Goal: Information Seeking & Learning: Learn about a topic

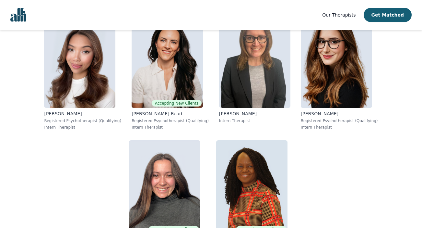
scroll to position [4062, 0]
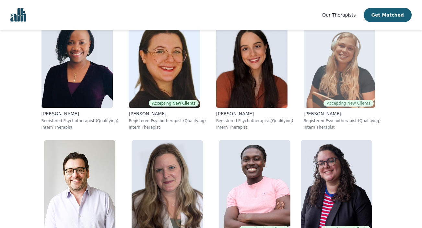
click at [346, 68] on img at bounding box center [339, 60] width 71 height 93
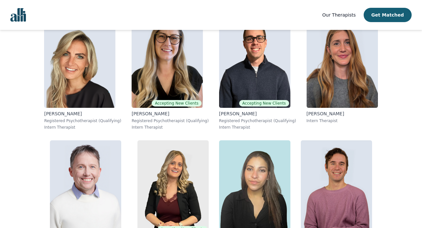
scroll to position [4818, 0]
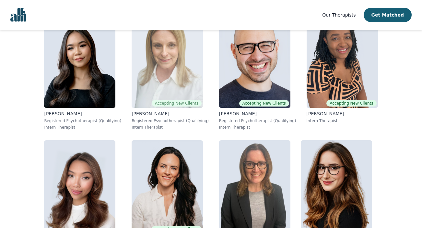
click at [162, 48] on img at bounding box center [167, 60] width 71 height 93
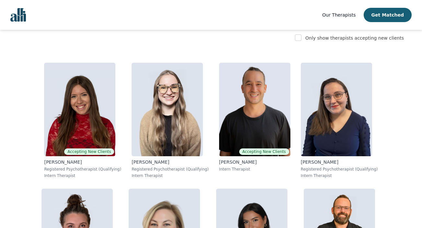
scroll to position [1671, 0]
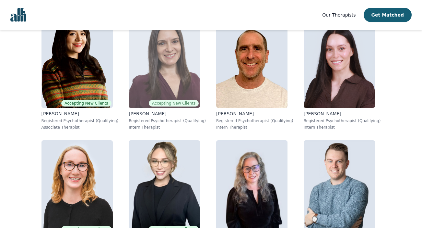
click at [160, 47] on img at bounding box center [164, 60] width 71 height 93
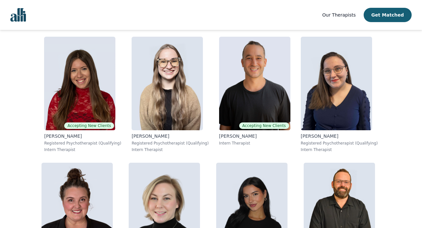
scroll to position [3685, 0]
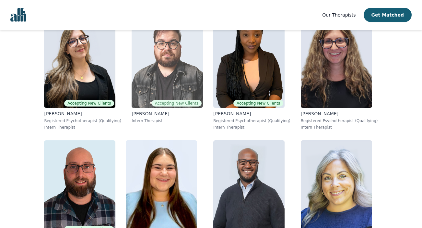
click at [158, 61] on img at bounding box center [167, 60] width 71 height 93
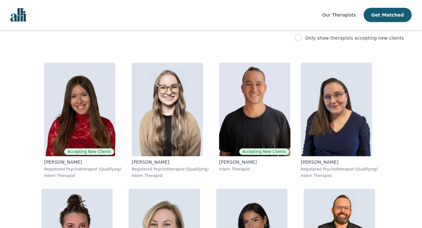
scroll to position [1419, 0]
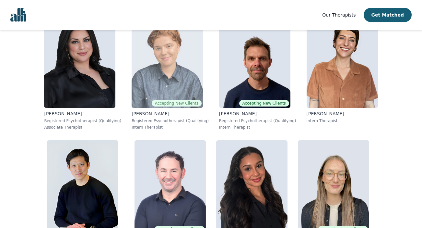
click at [168, 73] on img at bounding box center [167, 60] width 71 height 93
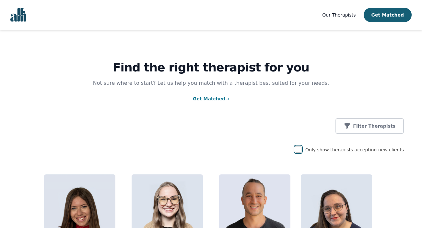
click at [302, 147] on input "checkbox" at bounding box center [298, 149] width 6 height 6
checkbox input "true"
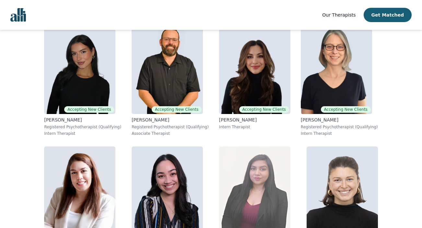
scroll to position [278, 0]
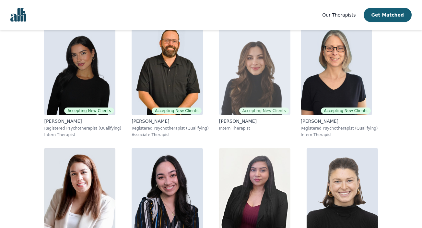
click at [243, 87] on img at bounding box center [254, 68] width 71 height 93
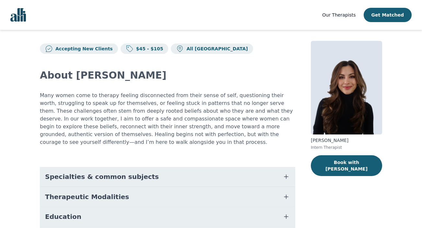
scroll to position [0, 0]
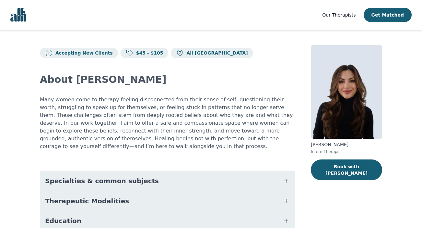
scroll to position [93, 0]
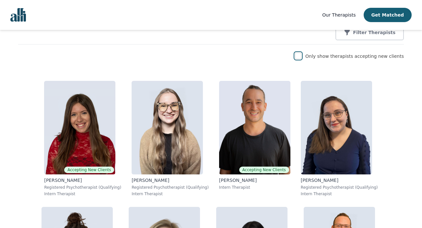
click at [302, 55] on input "checkbox" at bounding box center [298, 56] width 6 height 6
checkbox input "true"
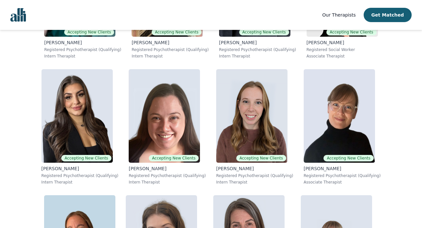
scroll to position [1125, 0]
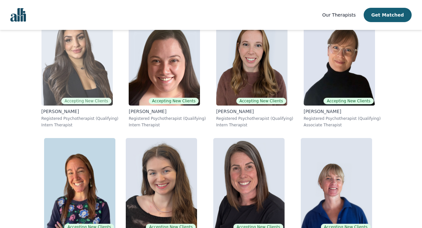
click at [101, 88] on img at bounding box center [77, 58] width 71 height 93
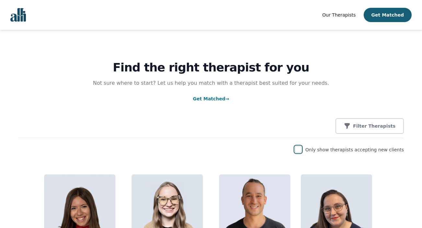
click at [302, 151] on input "checkbox" at bounding box center [298, 149] width 6 height 6
checkbox input "true"
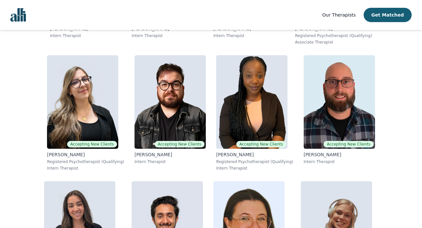
scroll to position [1631, 0]
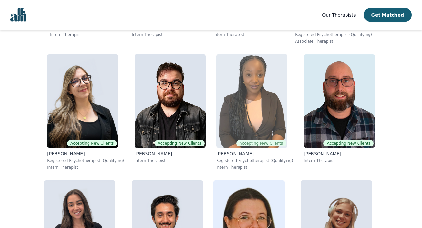
click at [271, 113] on img at bounding box center [251, 100] width 71 height 93
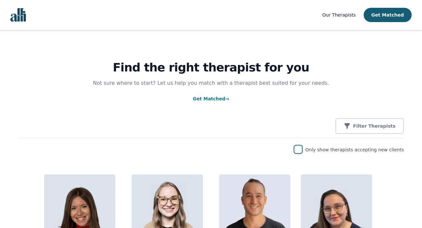
click at [302, 149] on input "checkbox" at bounding box center [298, 149] width 6 height 6
checkbox input "true"
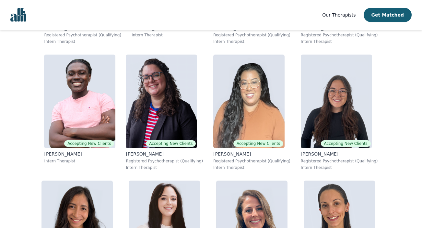
scroll to position [1882, 0]
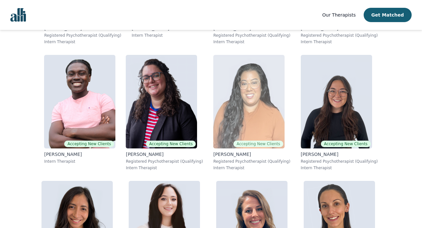
click at [257, 97] on img at bounding box center [248, 101] width 71 height 93
